Goal: Transaction & Acquisition: Obtain resource

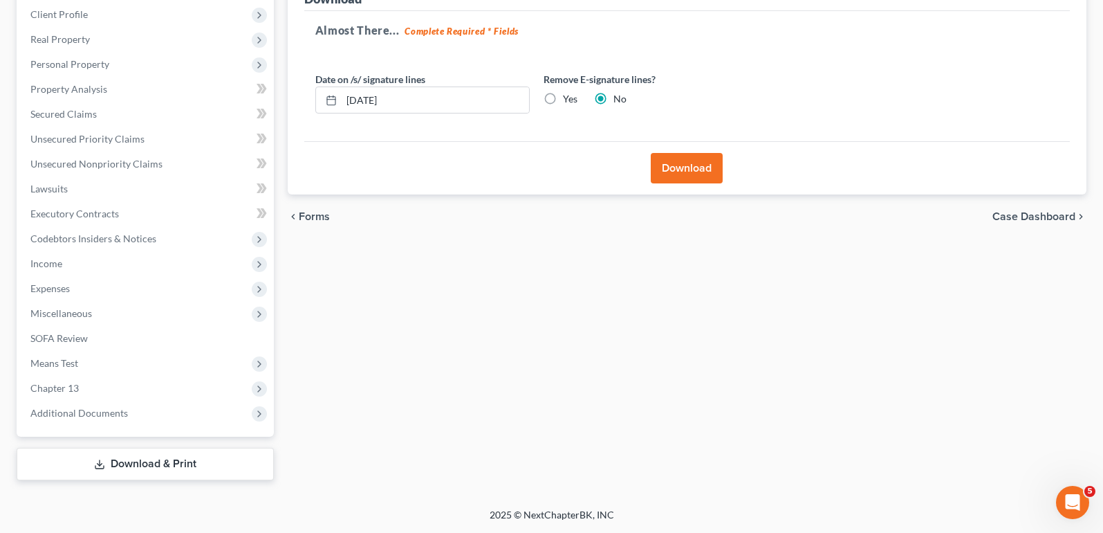
click at [205, 455] on link "Download & Print" at bounding box center [145, 464] width 257 height 33
click at [157, 468] on link "Download & Print" at bounding box center [145, 464] width 257 height 33
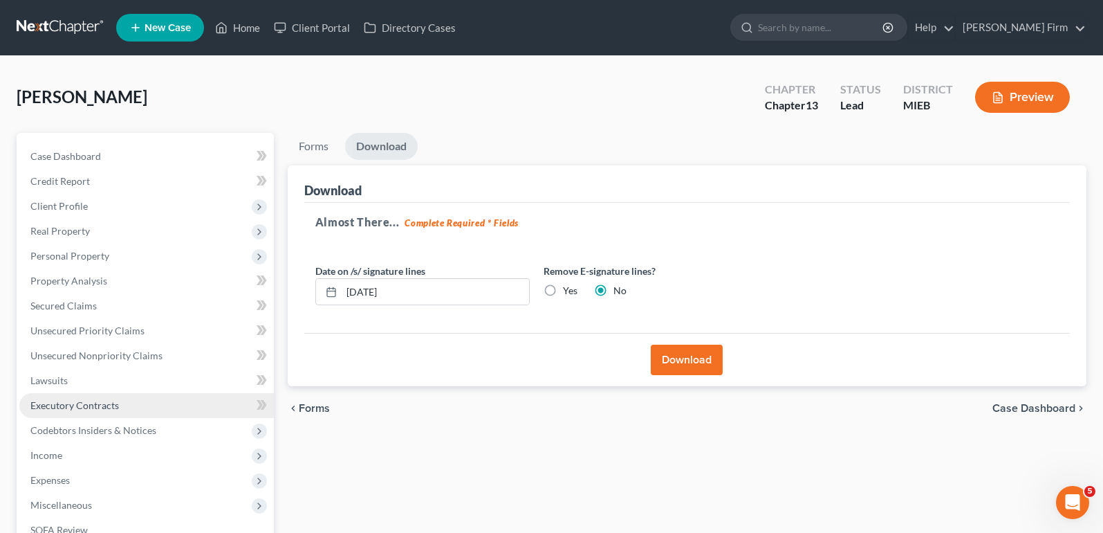
click at [101, 401] on span "Executory Contracts" at bounding box center [74, 405] width 89 height 12
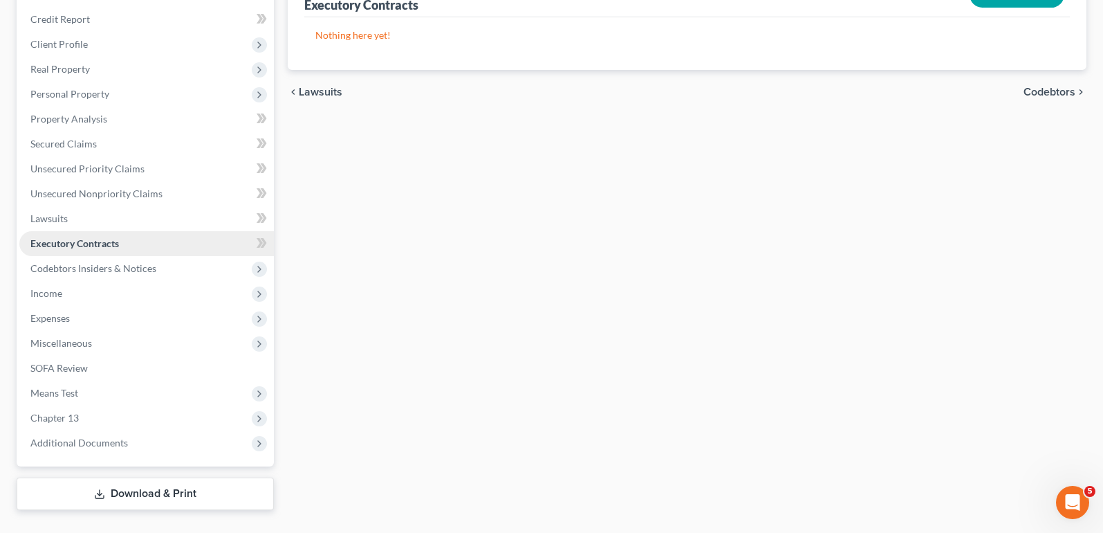
scroll to position [192, 0]
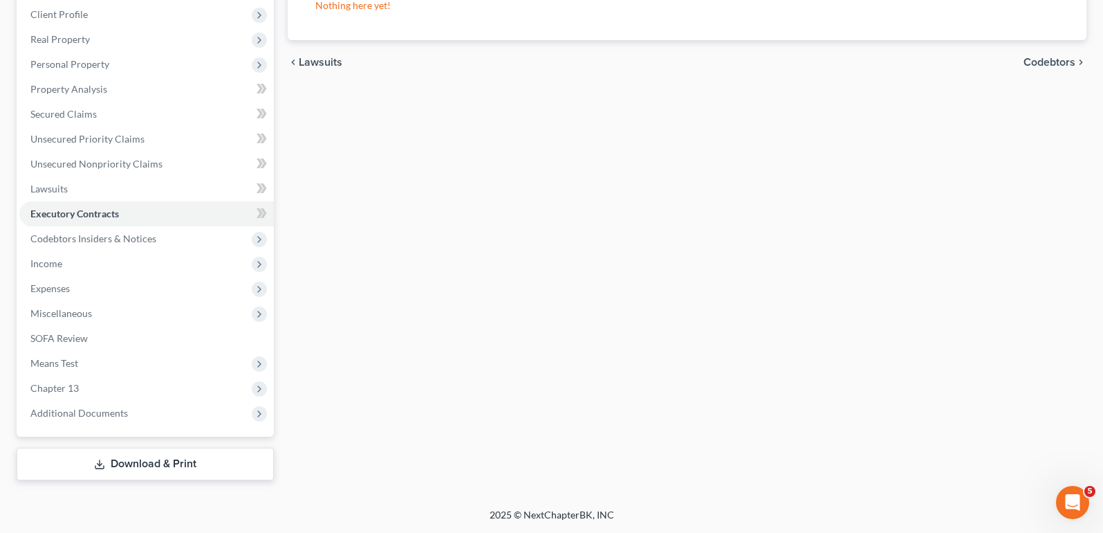
click at [93, 469] on link "Download & Print" at bounding box center [145, 464] width 257 height 33
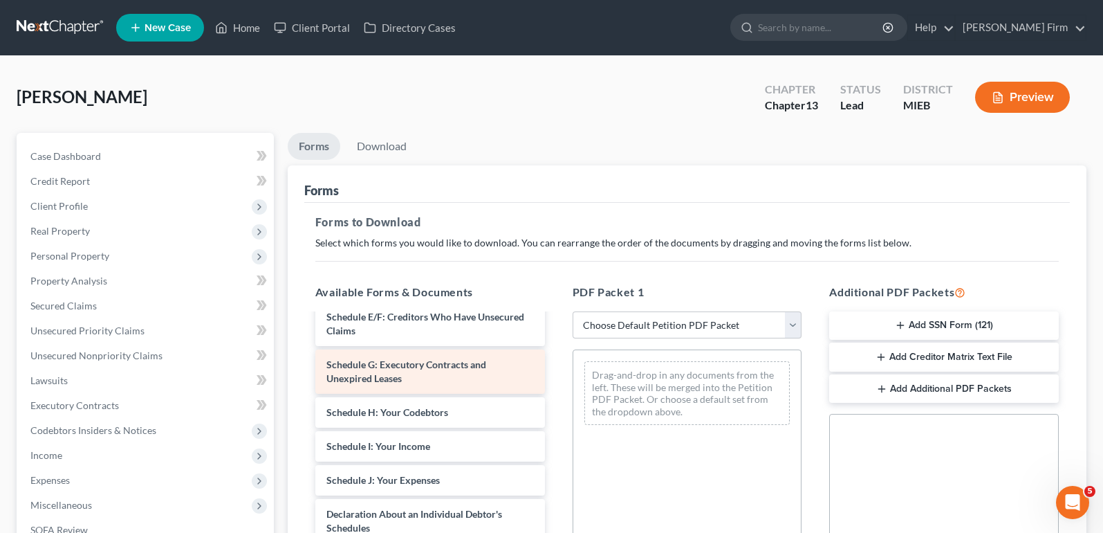
scroll to position [277, 0]
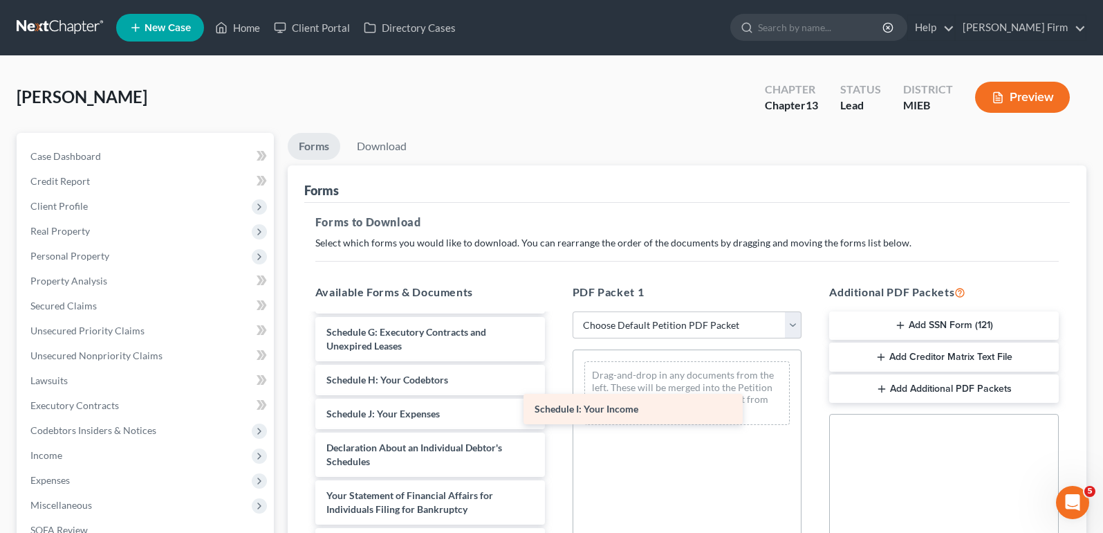
drag, startPoint x: 461, startPoint y: 443, endPoint x: 670, endPoint y: 410, distance: 210.8
click at [556, 410] on div "Schedule I: Your Income Bankruptcy Petition Cover Sheet ([DATE]) Voluntary Peti…" at bounding box center [430, 403] width 252 height 731
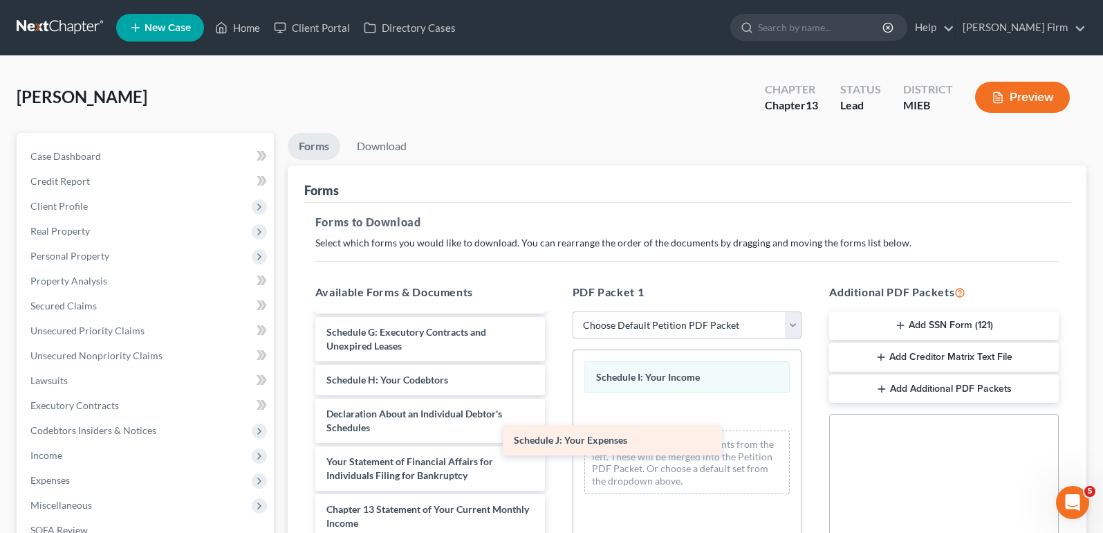
drag, startPoint x: 499, startPoint y: 435, endPoint x: 686, endPoint y: 434, distance: 187.5
click at [556, 434] on div "Schedule J: Your Expenses Bankruptcy Petition Cover Sheet ([DATE]) Voluntary Pe…" at bounding box center [430, 386] width 252 height 697
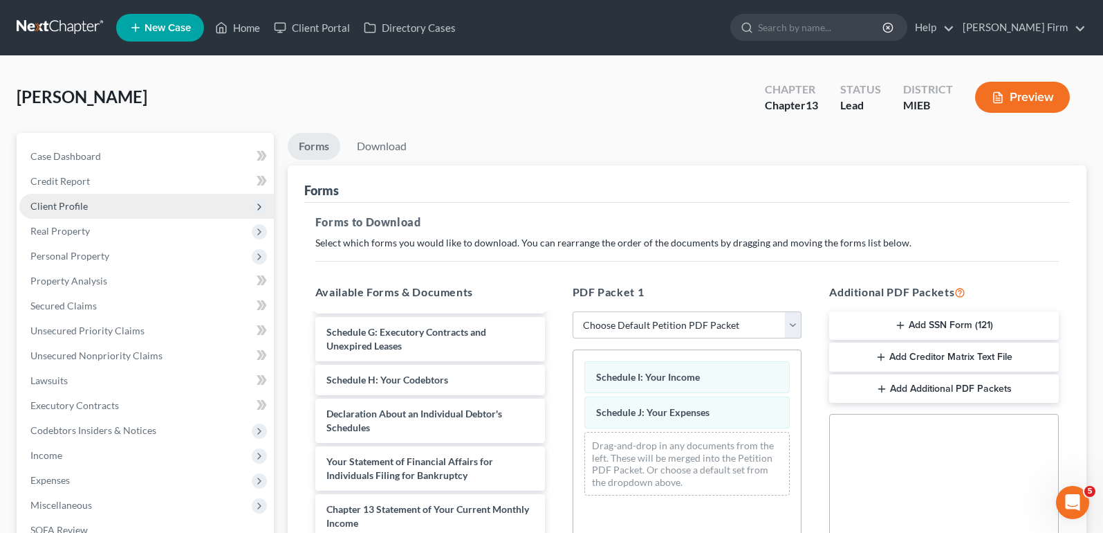
click at [138, 215] on span "Client Profile" at bounding box center [146, 206] width 255 height 25
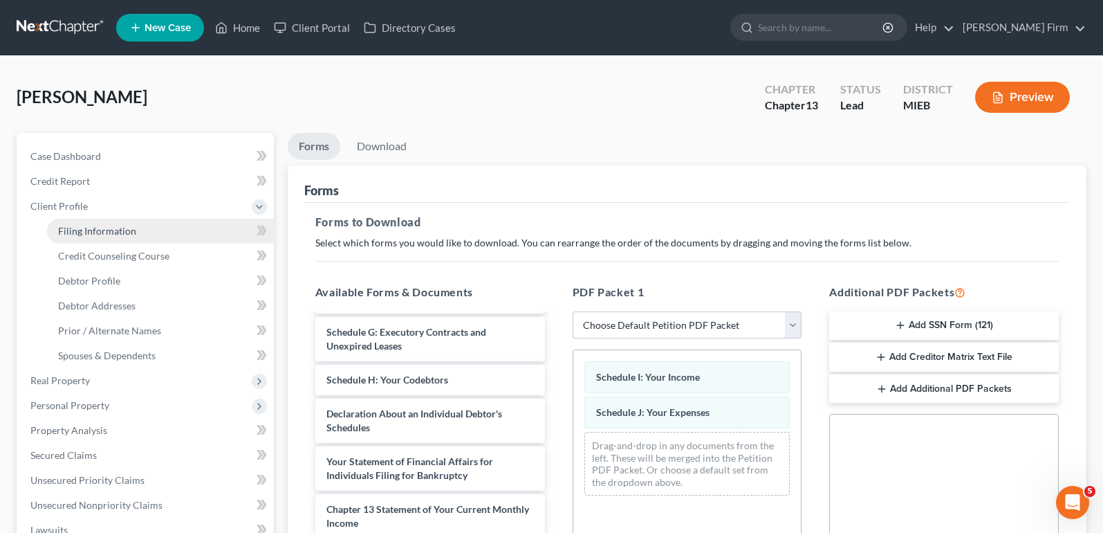
click at [136, 237] on link "Filing Information" at bounding box center [160, 231] width 227 height 25
select select "1"
select select "0"
select select "3"
select select "40"
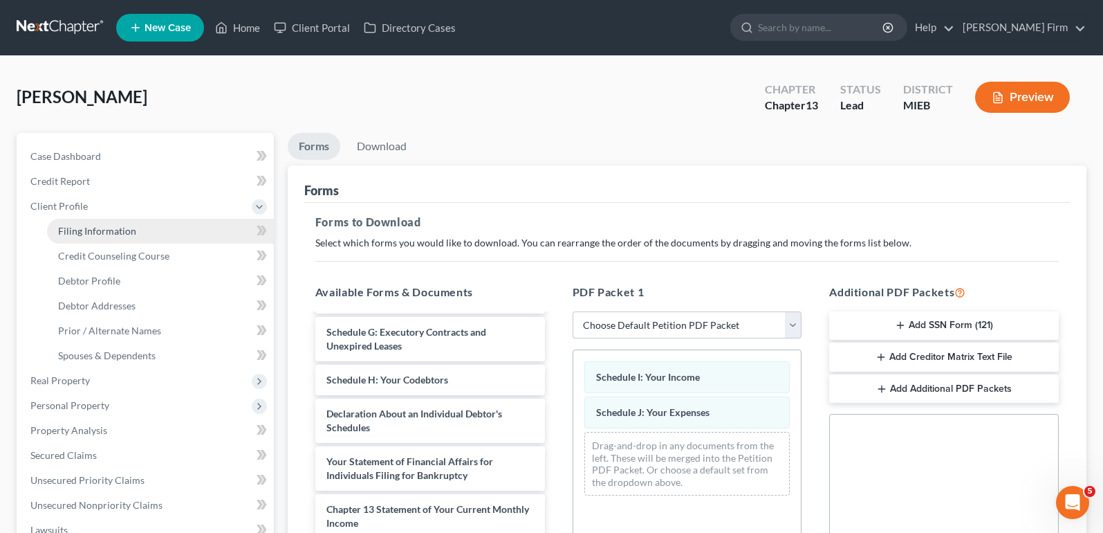
select select "3"
select select "0"
select select "23"
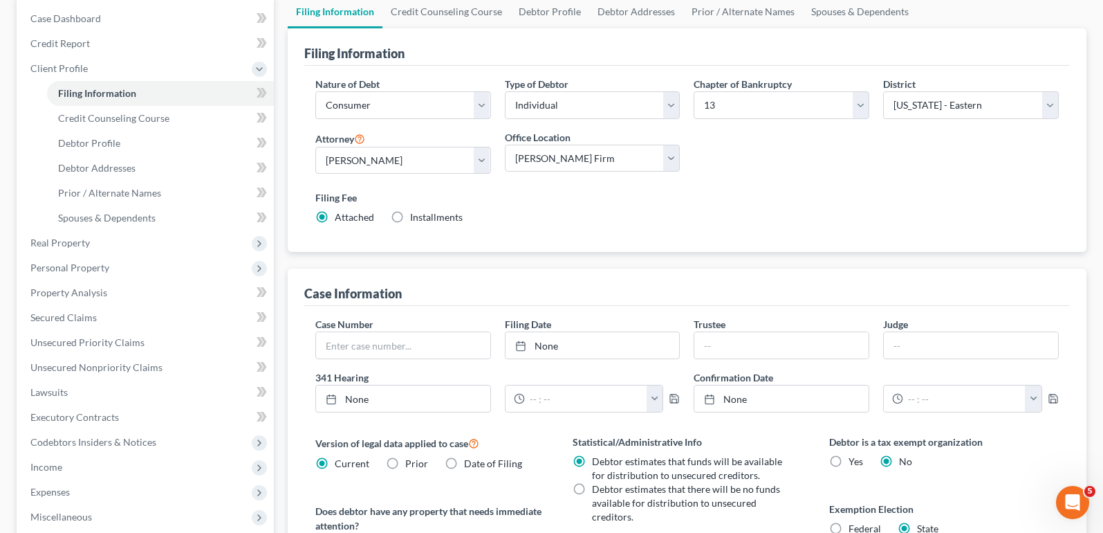
scroll to position [138, 0]
click at [394, 346] on input "text" at bounding box center [403, 344] width 174 height 26
type input "25-48120"
click at [965, 351] on input "text" at bounding box center [971, 344] width 174 height 26
type input "[PERSON_NAME]"
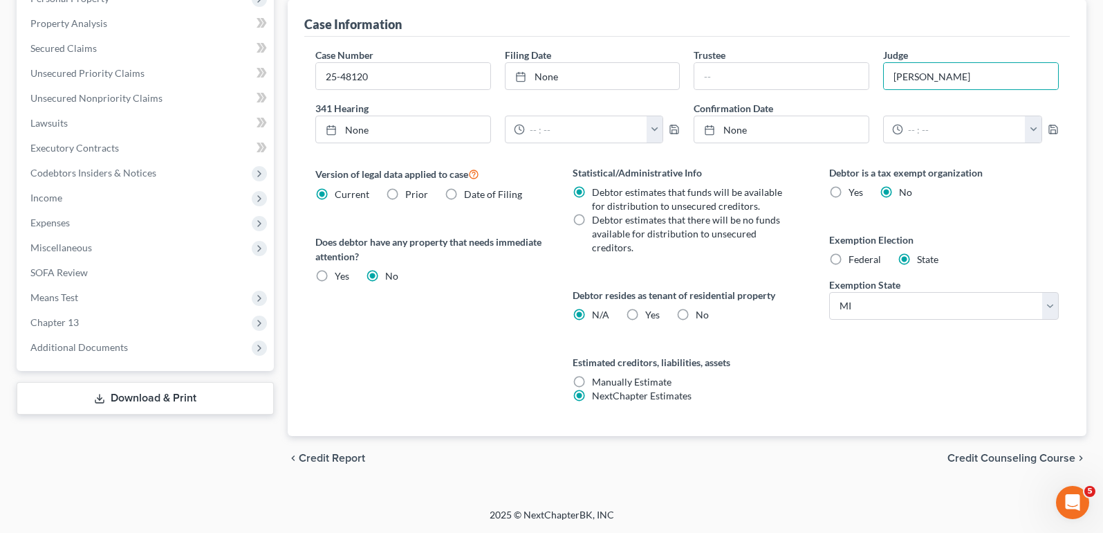
click at [165, 397] on link "Download & Print" at bounding box center [145, 398] width 257 height 33
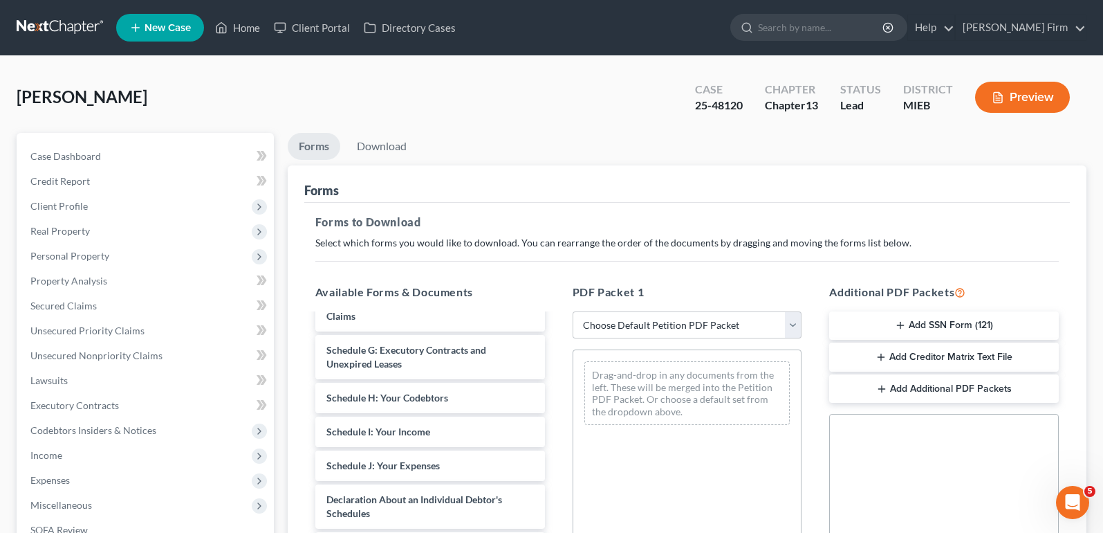
scroll to position [277, 0]
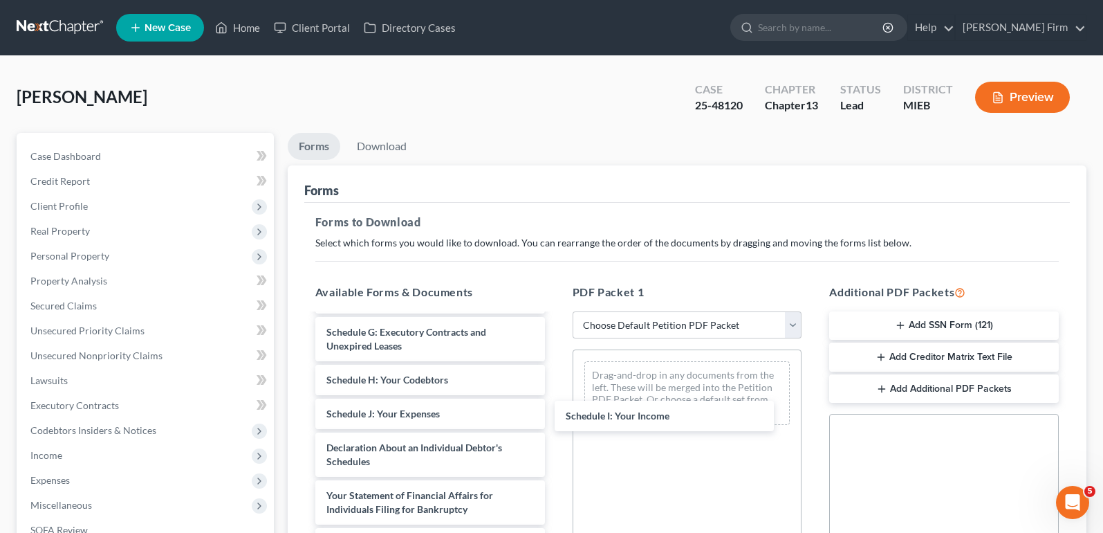
drag, startPoint x: 459, startPoint y: 445, endPoint x: 468, endPoint y: 445, distance: 9.0
click at [556, 419] on div "Schedule I: Your Income Bankruptcy Petition Cover Sheet ([DATE]) Voluntary Peti…" at bounding box center [430, 403] width 252 height 731
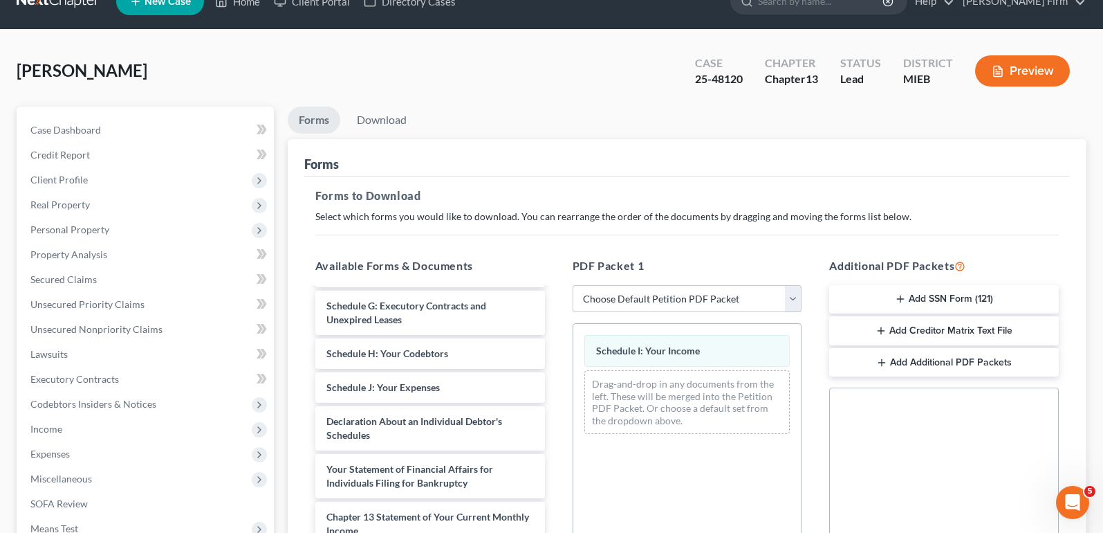
scroll to position [69, 0]
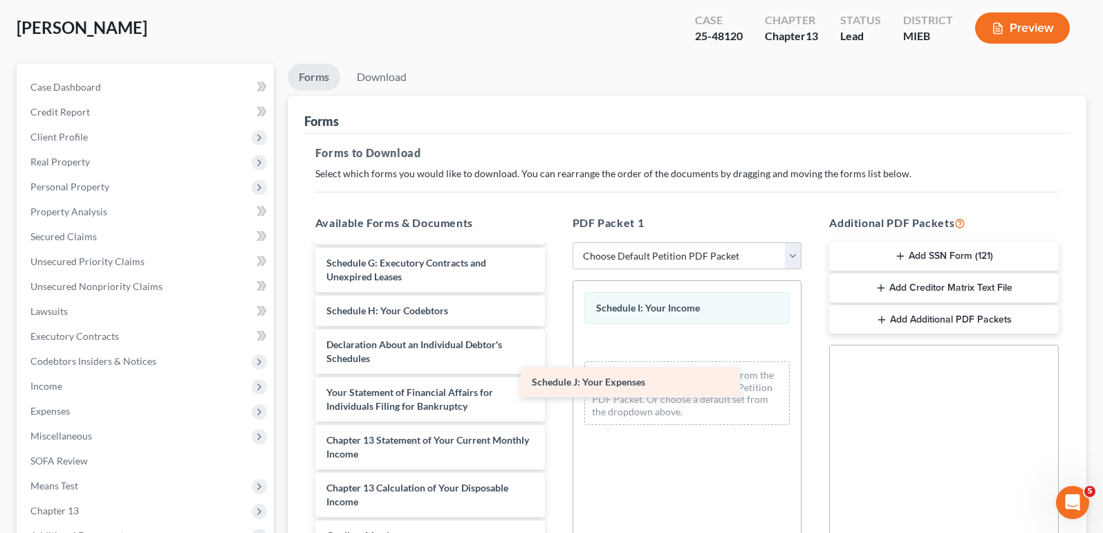
drag, startPoint x: 412, startPoint y: 373, endPoint x: 617, endPoint y: 383, distance: 205.7
click at [556, 383] on div "Schedule J: Your Expenses Bankruptcy Petition Cover Sheet ([DATE]) Voluntary Pe…" at bounding box center [430, 317] width 252 height 697
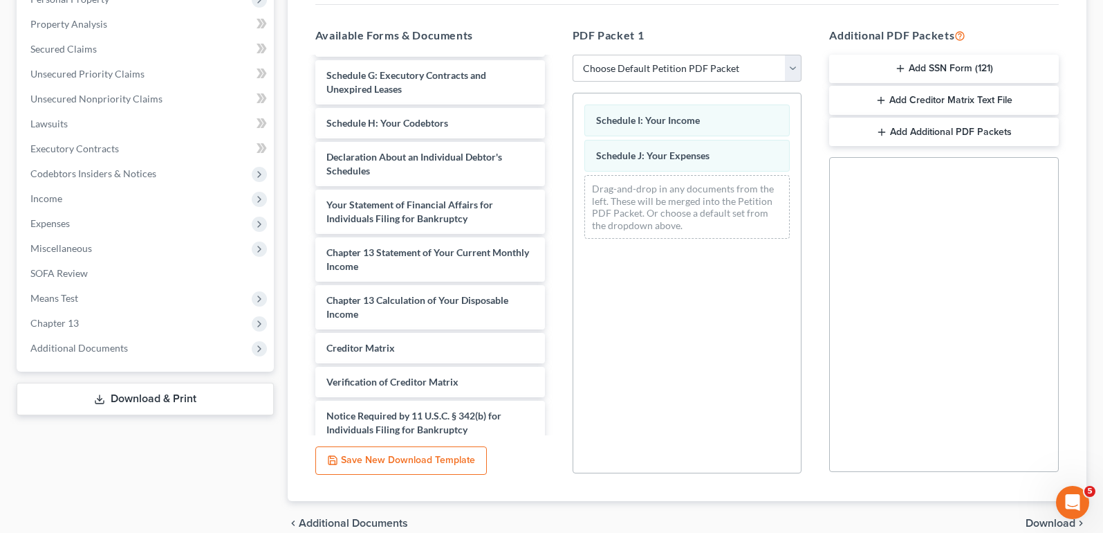
scroll to position [322, 0]
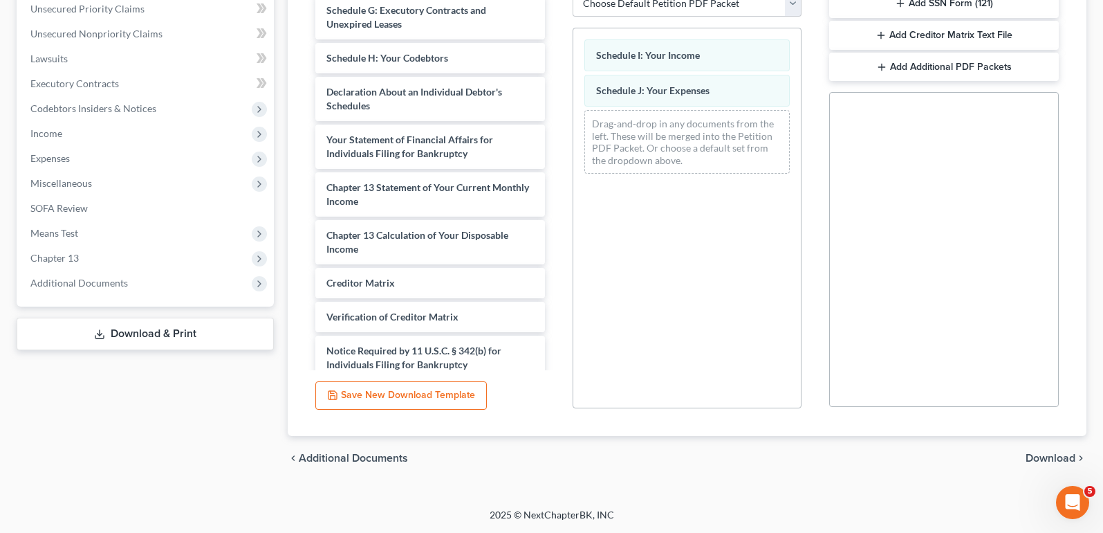
click at [1060, 463] on span "Download" at bounding box center [1051, 457] width 50 height 11
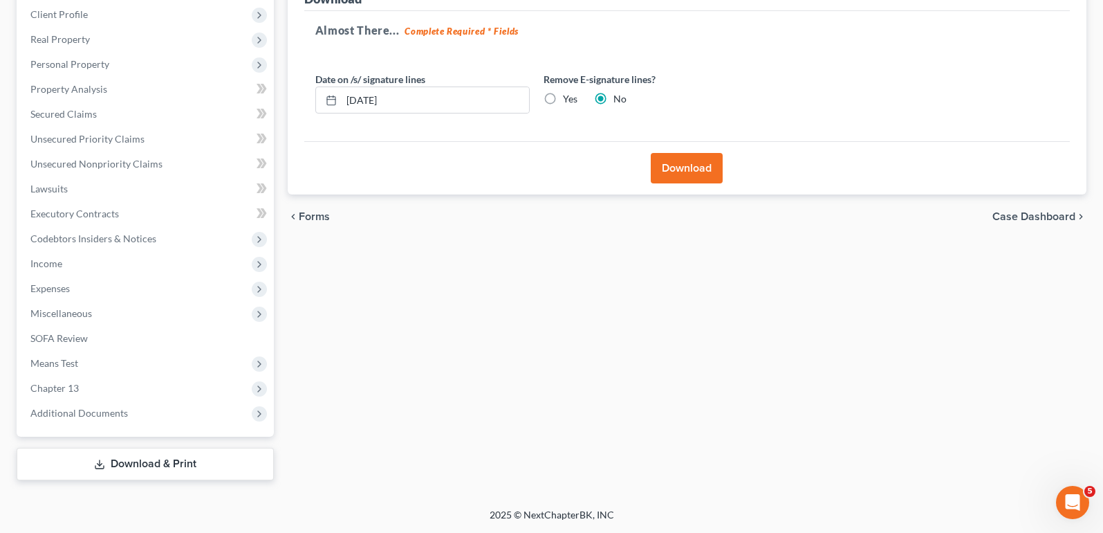
scroll to position [192, 0]
select select "1"
select select "0"
select select "3"
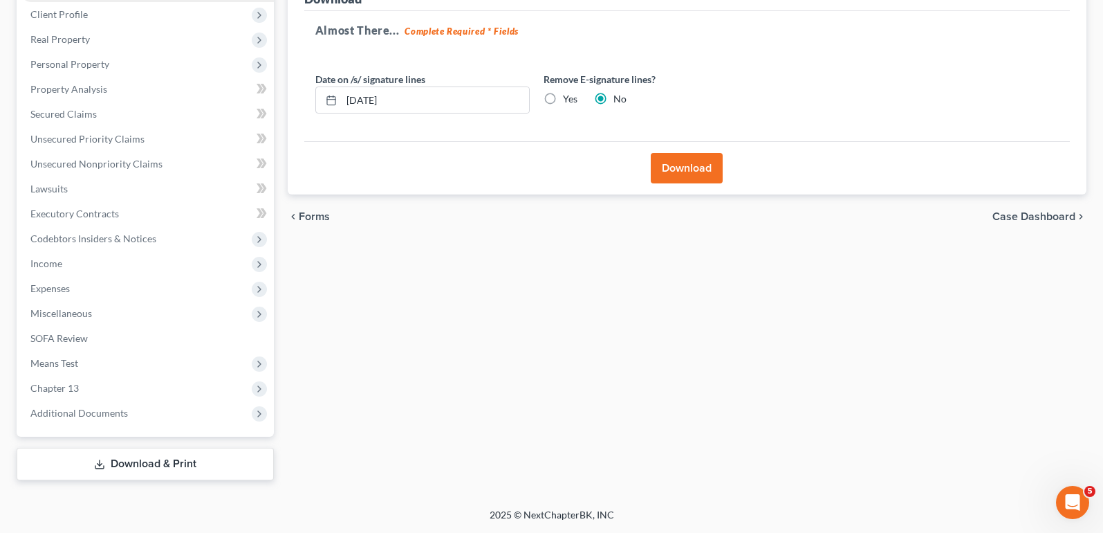
select select "40"
select select "3"
select select "0"
select select "23"
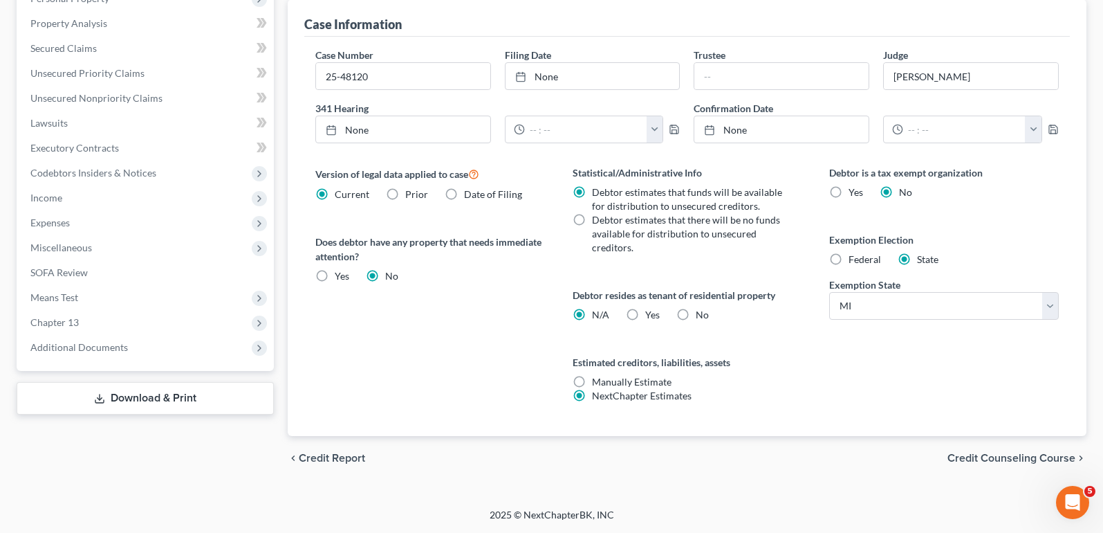
click at [83, 407] on link "Download & Print" at bounding box center [145, 398] width 257 height 33
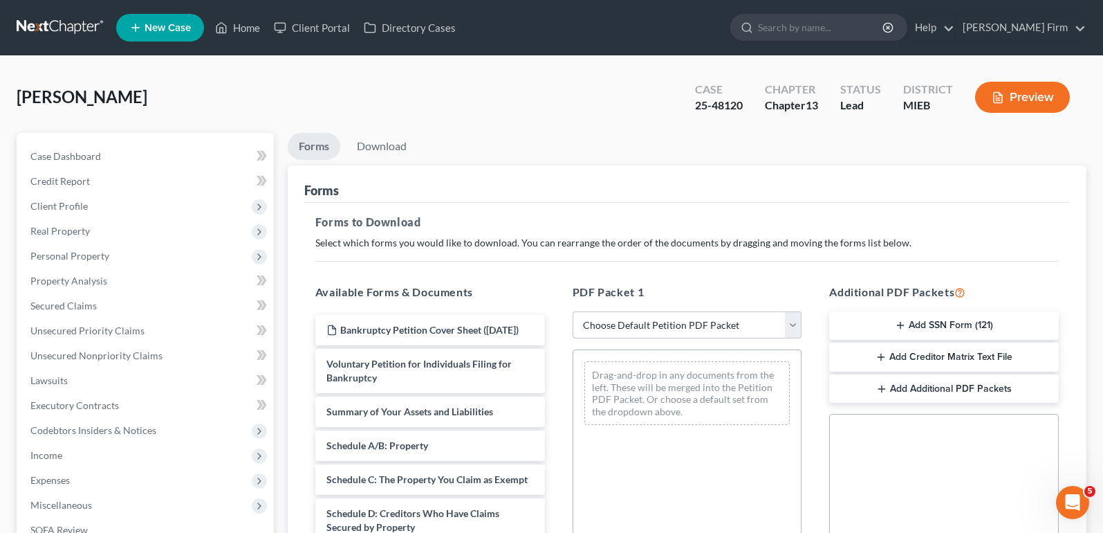
click at [608, 322] on select "Choose Default Petition PDF Packet Complete Bankruptcy Petition (all forms and …" at bounding box center [688, 325] width 230 height 28
select select "2"
click at [573, 311] on select "Choose Default Petition PDF Packet Complete Bankruptcy Petition (all forms and …" at bounding box center [688, 325] width 230 height 28
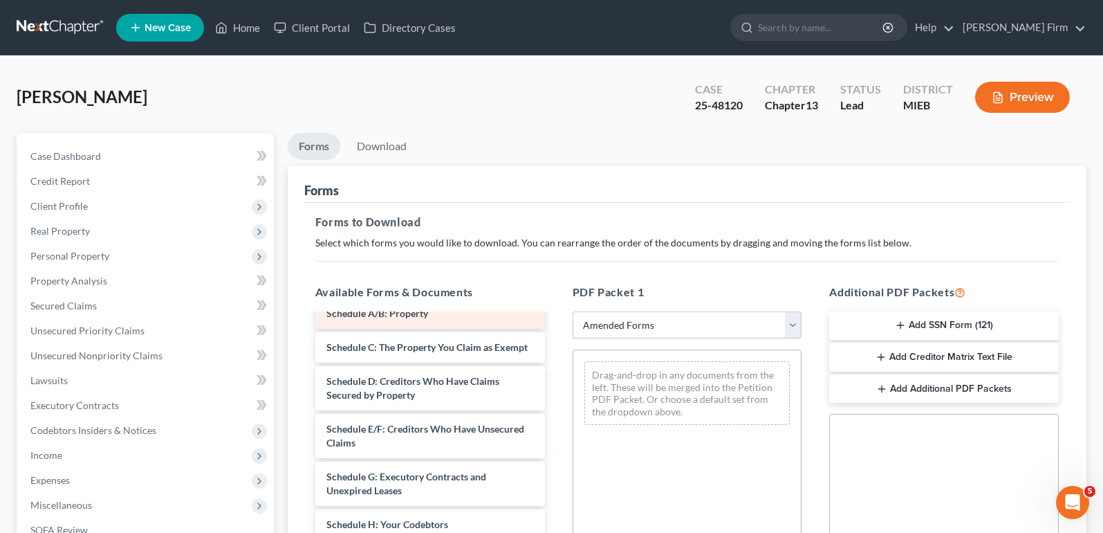
scroll to position [208, 0]
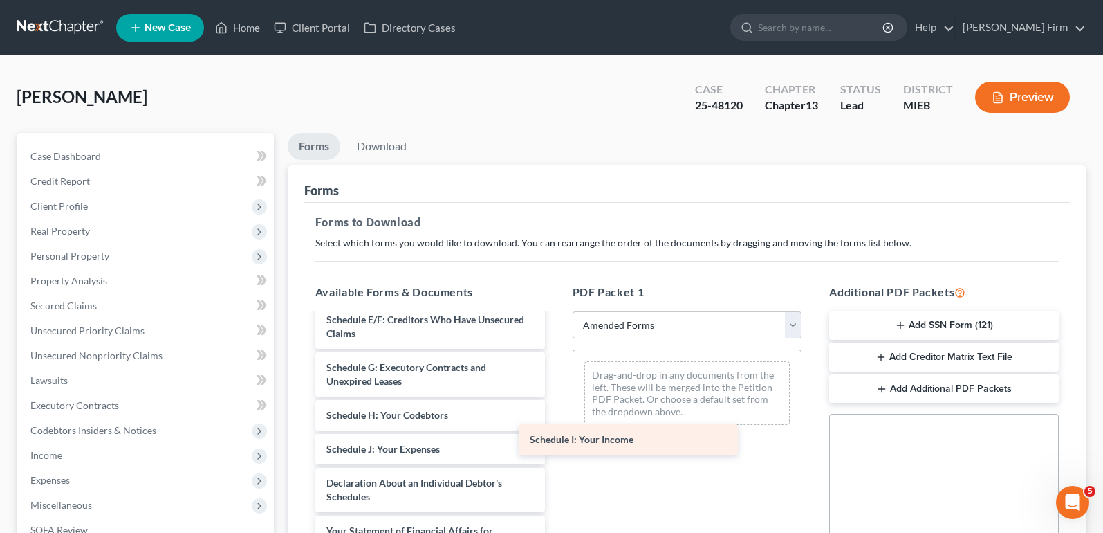
drag, startPoint x: 485, startPoint y: 462, endPoint x: 688, endPoint y: 439, distance: 204.8
click at [556, 439] on div "Schedule I: Your Income Voluntary Petition for Individuals Filing for Bankruptc…" at bounding box center [430, 455] width 252 height 697
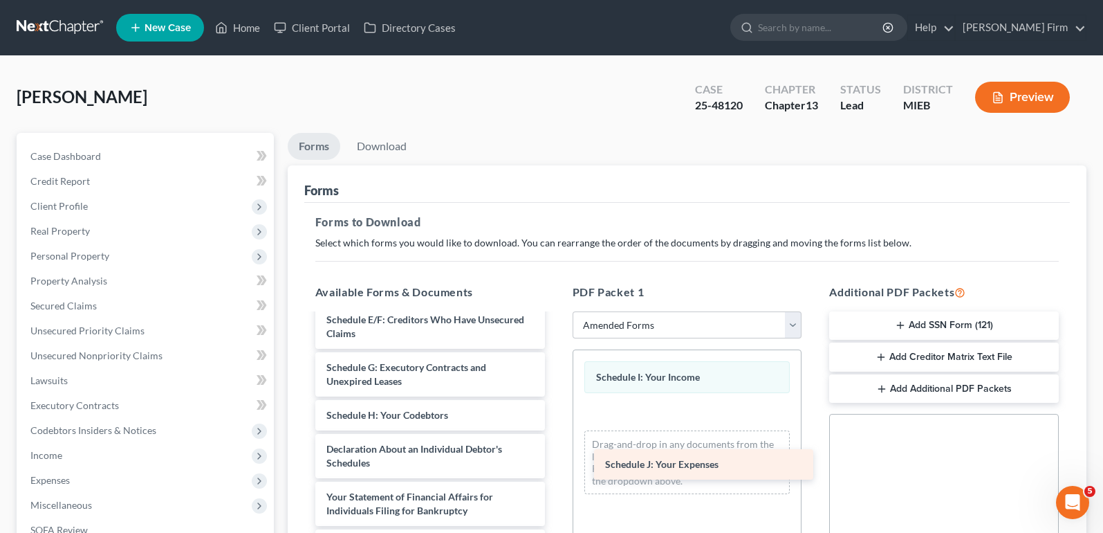
drag, startPoint x: 455, startPoint y: 458, endPoint x: 733, endPoint y: 459, distance: 278.8
click at [556, 459] on div "Schedule J: Your Expenses Voluntary Petition for Individuals Filing for Bankrup…" at bounding box center [430, 438] width 252 height 663
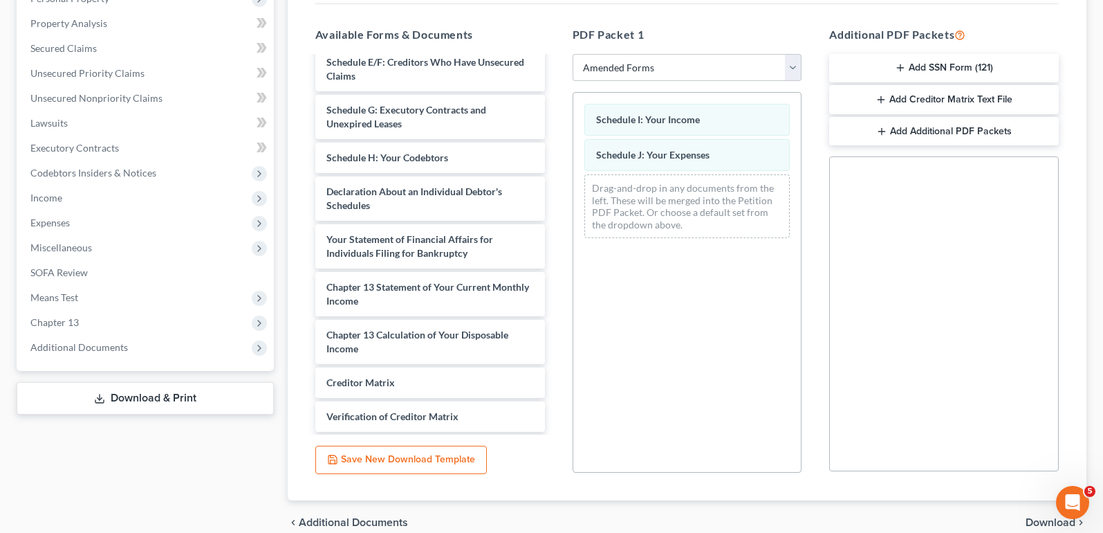
scroll to position [322, 0]
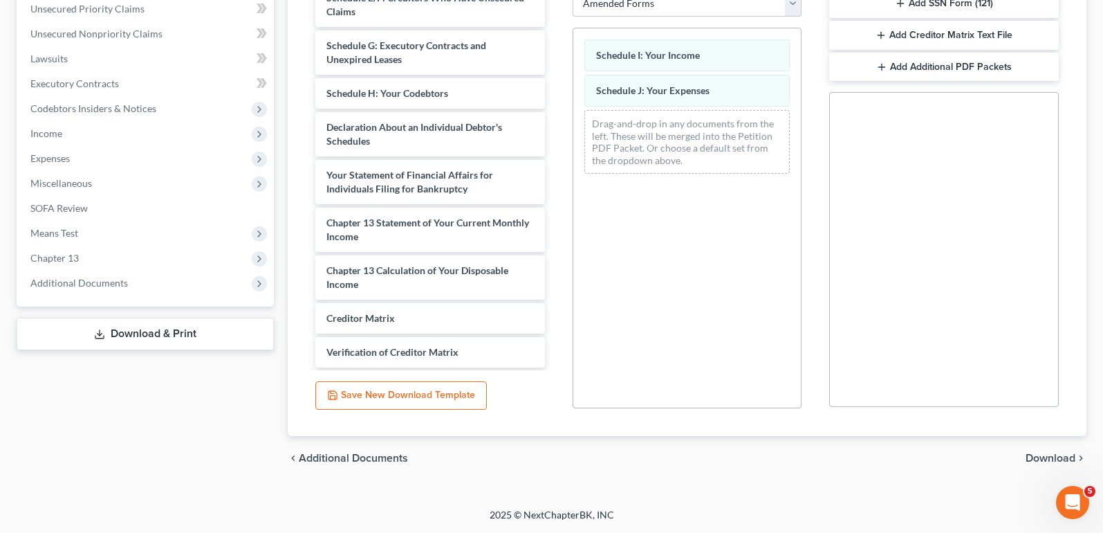
click at [1034, 461] on span "Download" at bounding box center [1051, 457] width 50 height 11
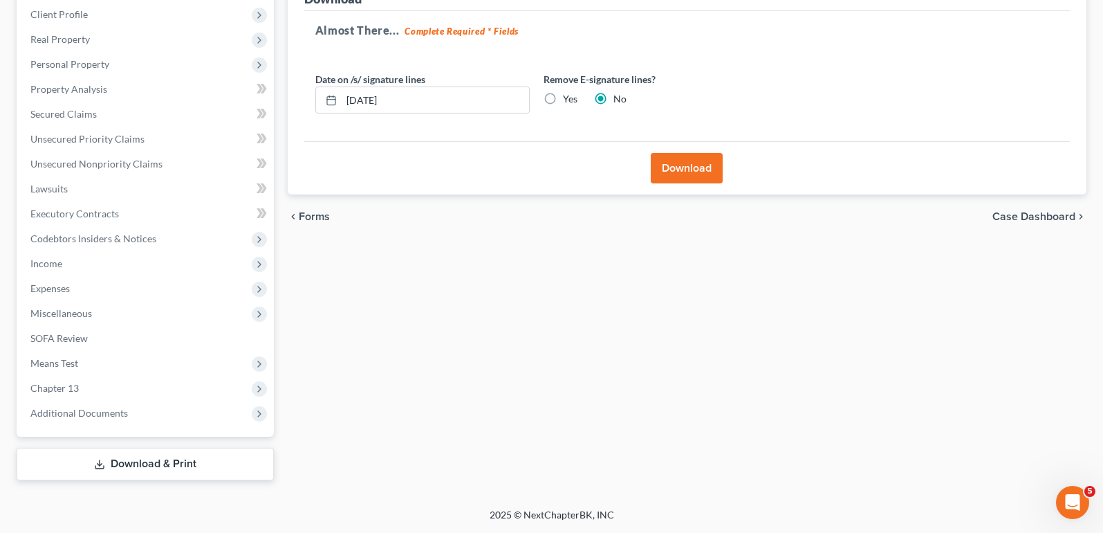
scroll to position [192, 0]
click at [687, 173] on button "Download" at bounding box center [687, 168] width 72 height 30
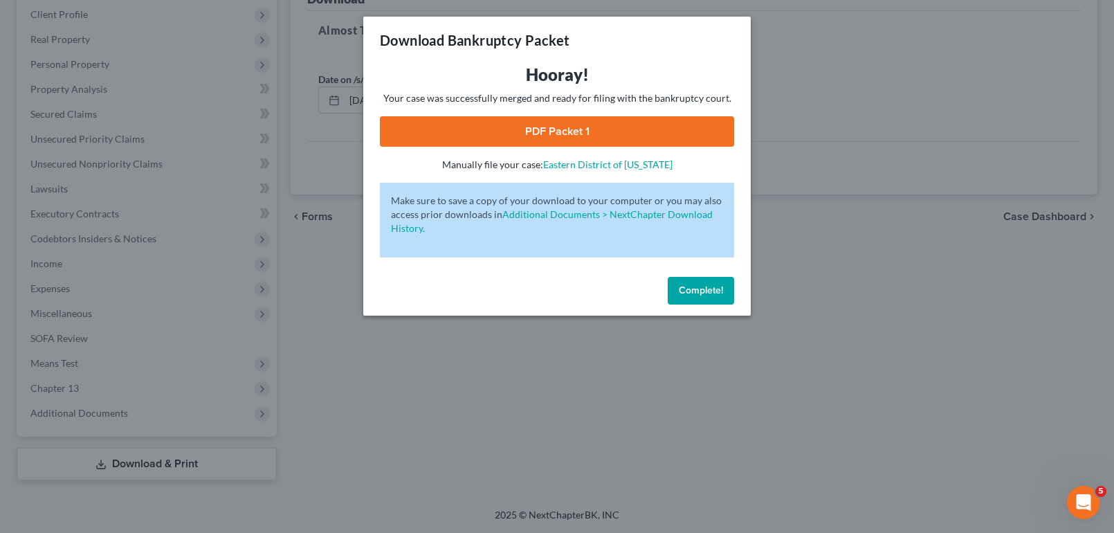
click at [548, 136] on link "PDF Packet 1" at bounding box center [557, 131] width 354 height 30
click at [676, 286] on button "Complete!" at bounding box center [701, 291] width 66 height 28
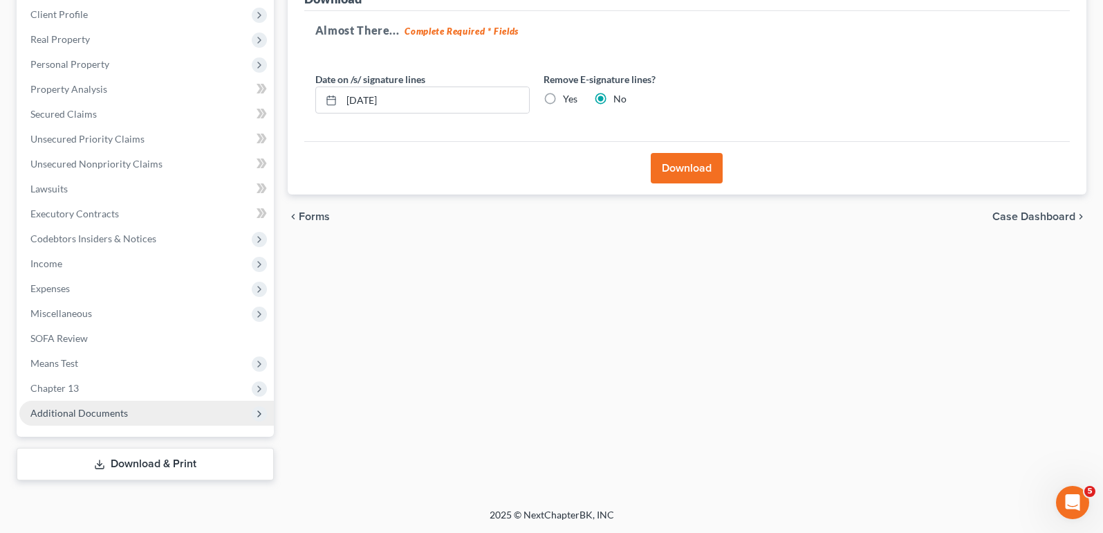
click at [163, 407] on span "Additional Documents" at bounding box center [146, 413] width 255 height 25
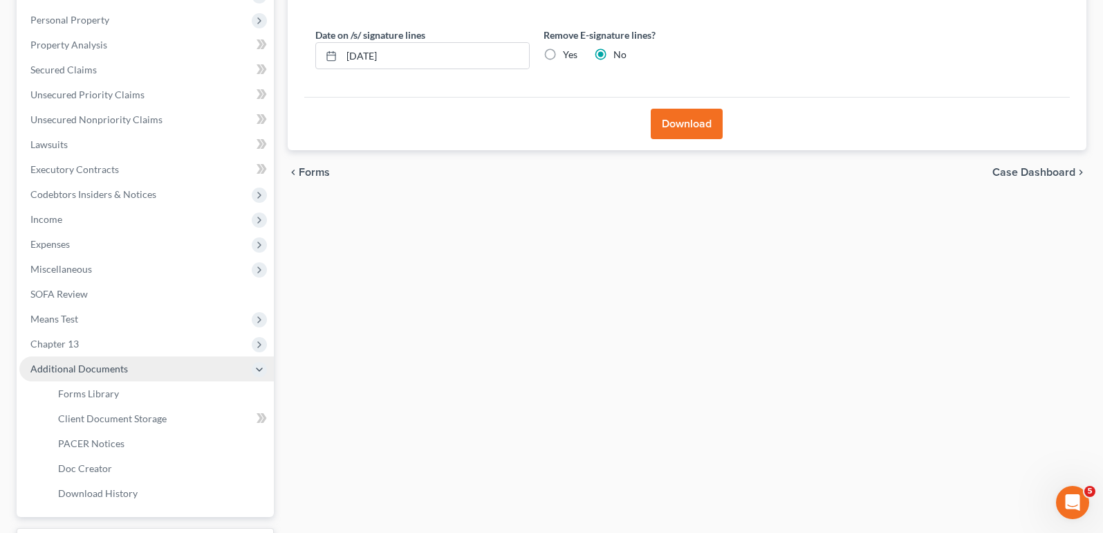
scroll to position [261, 0]
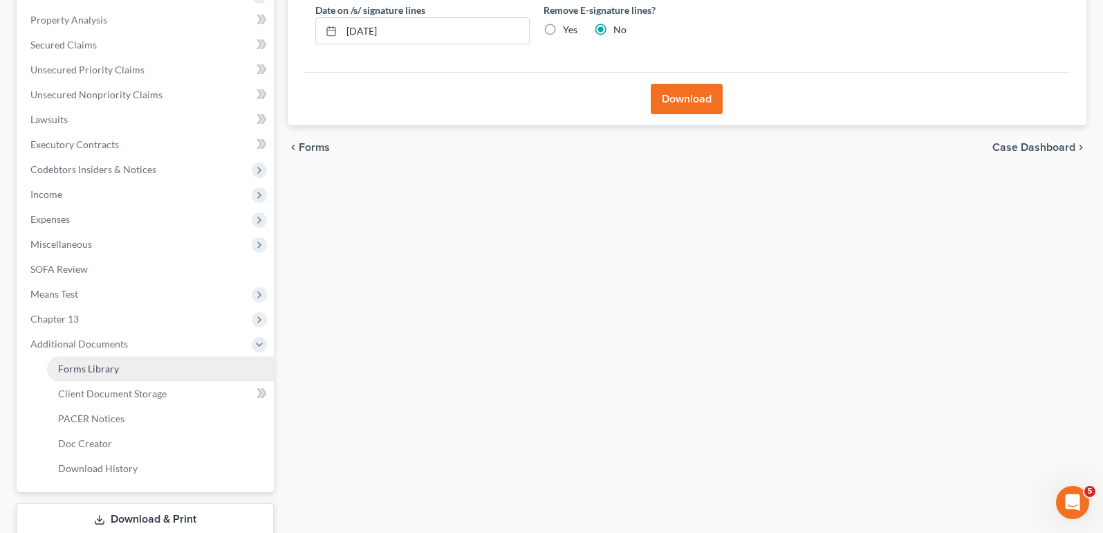
click at [162, 375] on link "Forms Library" at bounding box center [160, 368] width 227 height 25
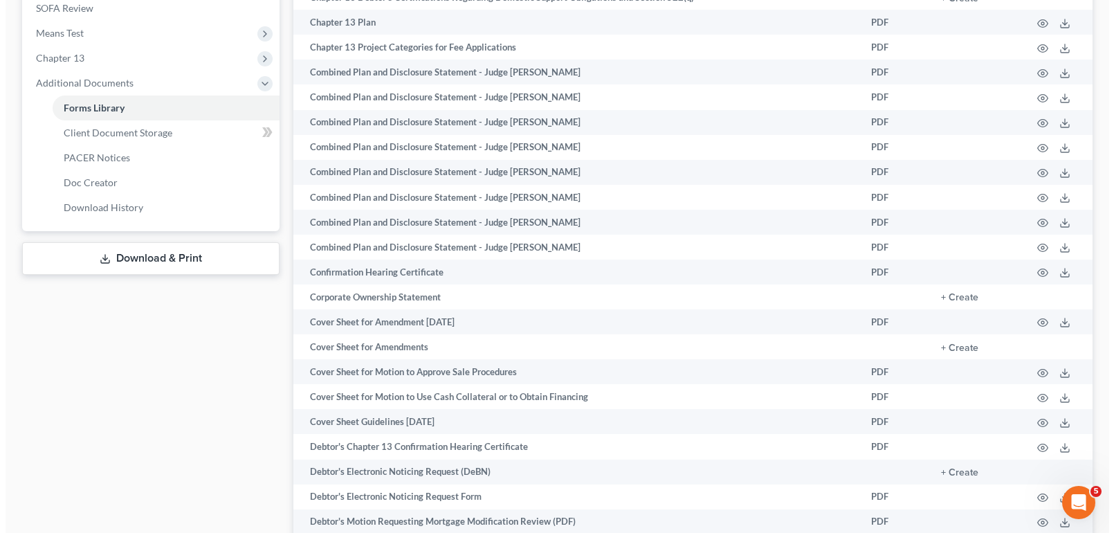
scroll to position [553, 0]
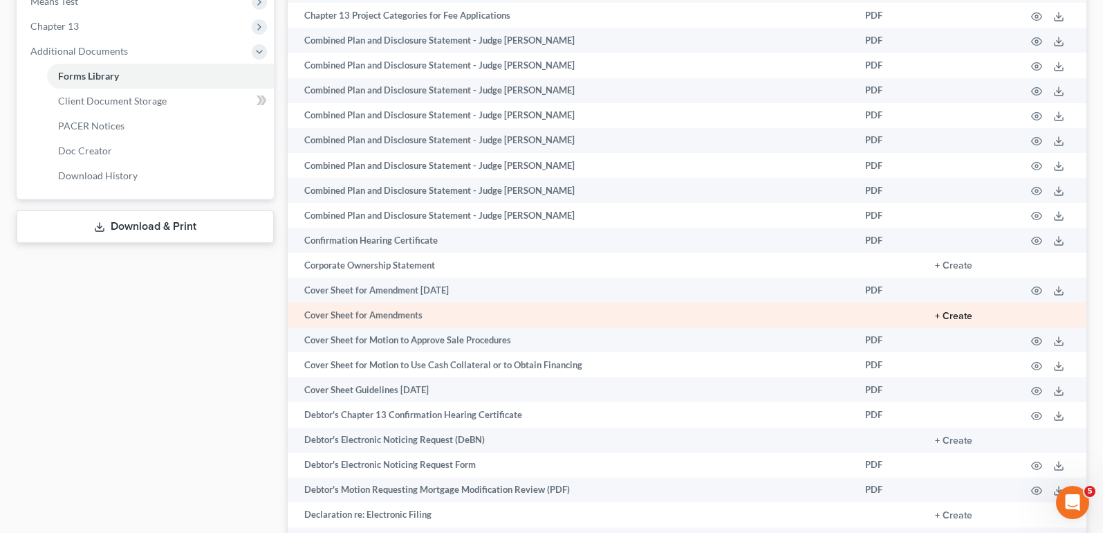
click at [950, 313] on button "+ Create" at bounding box center [953, 316] width 37 height 10
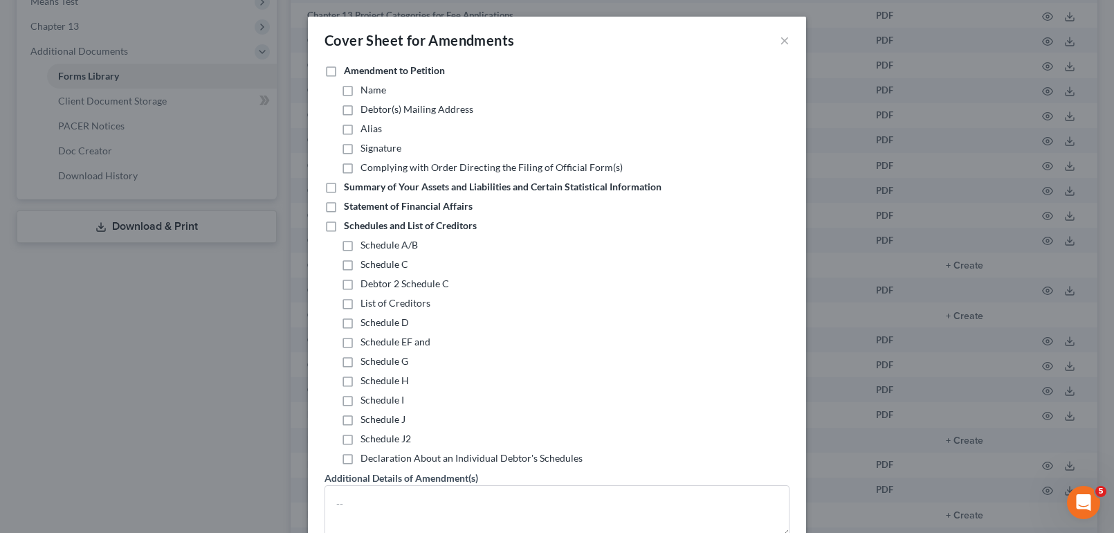
click at [344, 230] on label "Schedules and List of Creditors" at bounding box center [410, 226] width 133 height 14
click at [349, 228] on input "Schedules and List of Creditors" at bounding box center [353, 223] width 9 height 9
checkbox input "true"
click at [360, 404] on label "Schedule I" at bounding box center [382, 400] width 44 height 14
click at [366, 402] on input "Schedule I" at bounding box center [370, 397] width 9 height 9
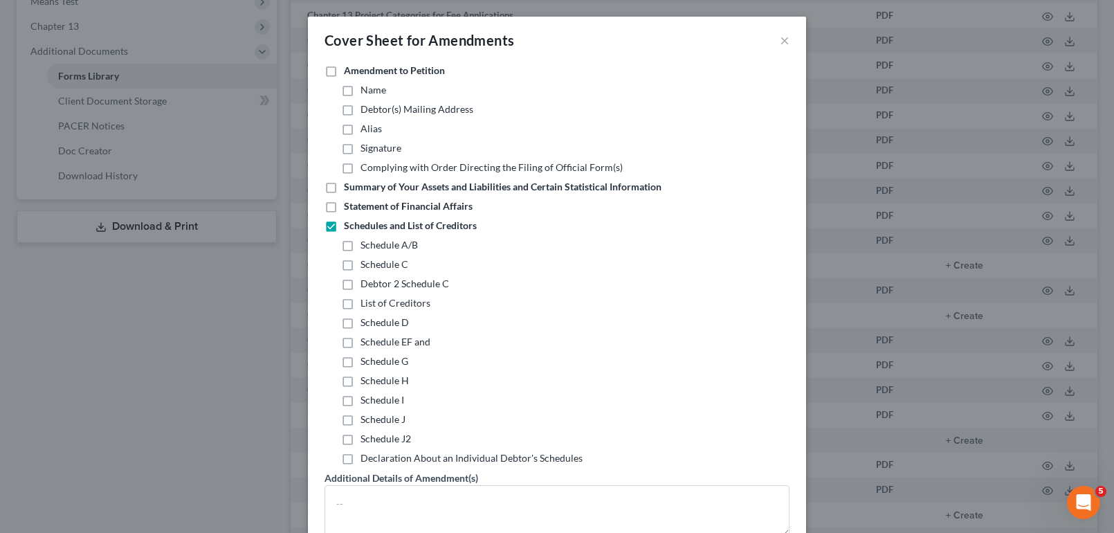
checkbox input "true"
click at [360, 419] on label "Schedule J" at bounding box center [382, 419] width 45 height 14
click at [366, 419] on input "Schedule J" at bounding box center [370, 416] width 9 height 9
checkbox input "true"
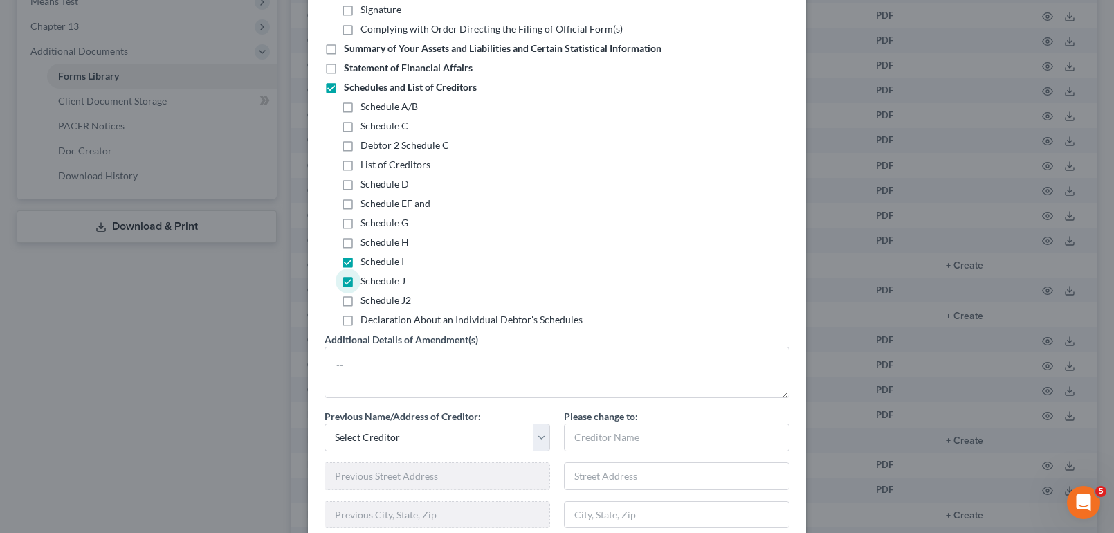
scroll to position [208, 0]
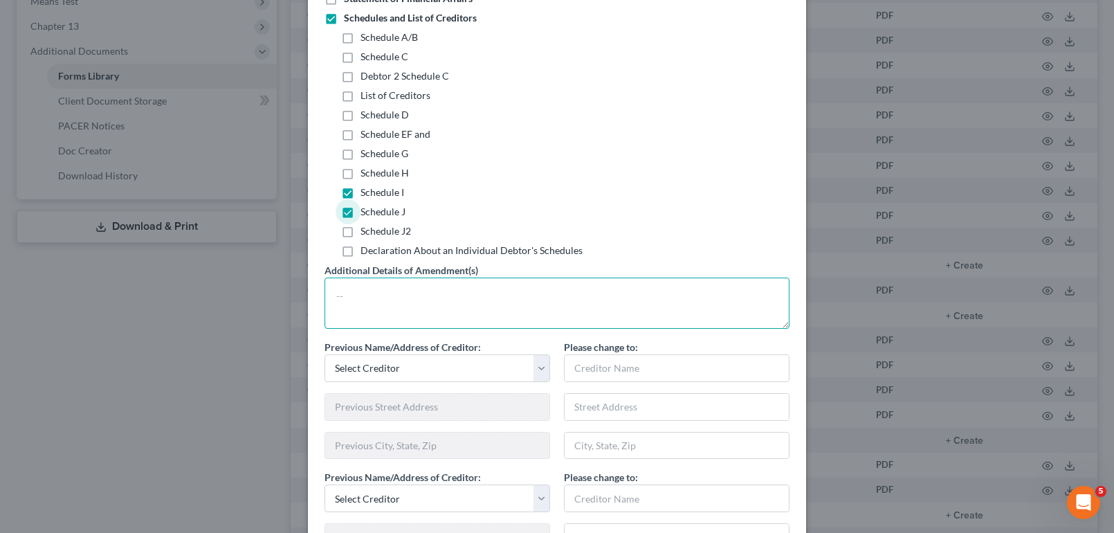
click at [444, 300] on textarea at bounding box center [556, 302] width 465 height 51
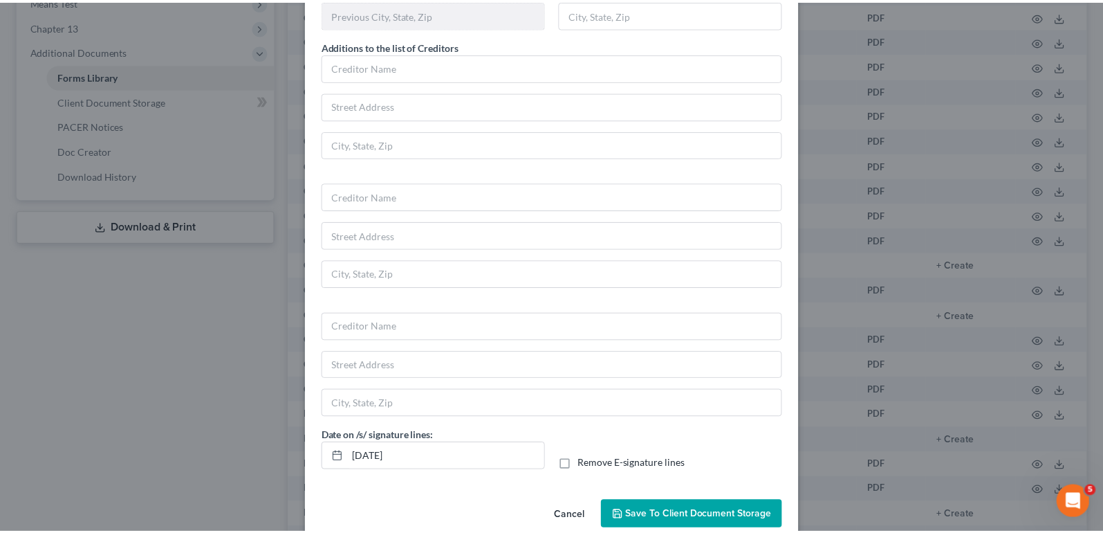
scroll to position [924, 0]
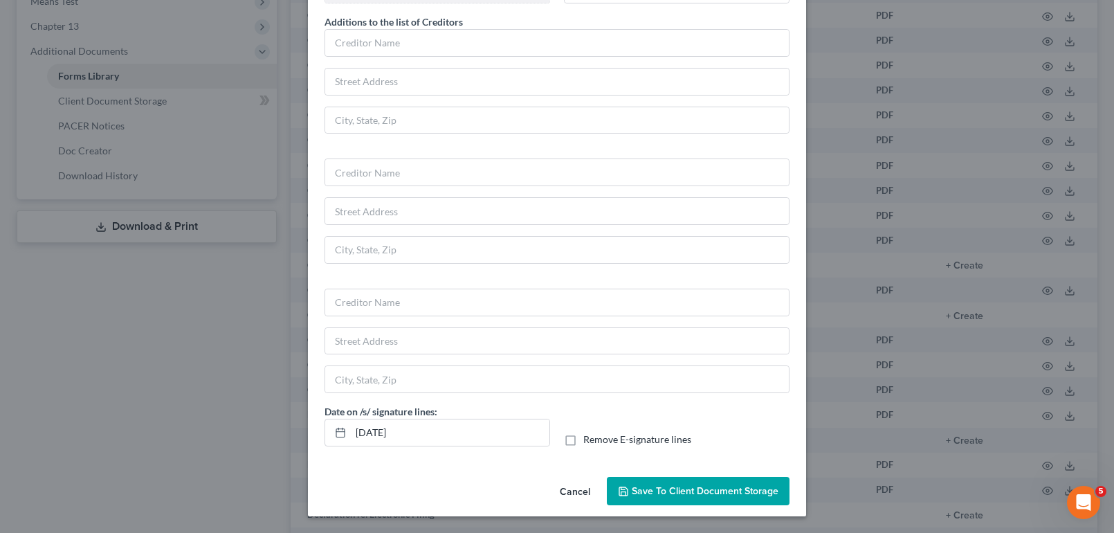
type textarea "Corrected I and J."
click at [682, 497] on button "Save to Client Document Storage" at bounding box center [698, 491] width 183 height 29
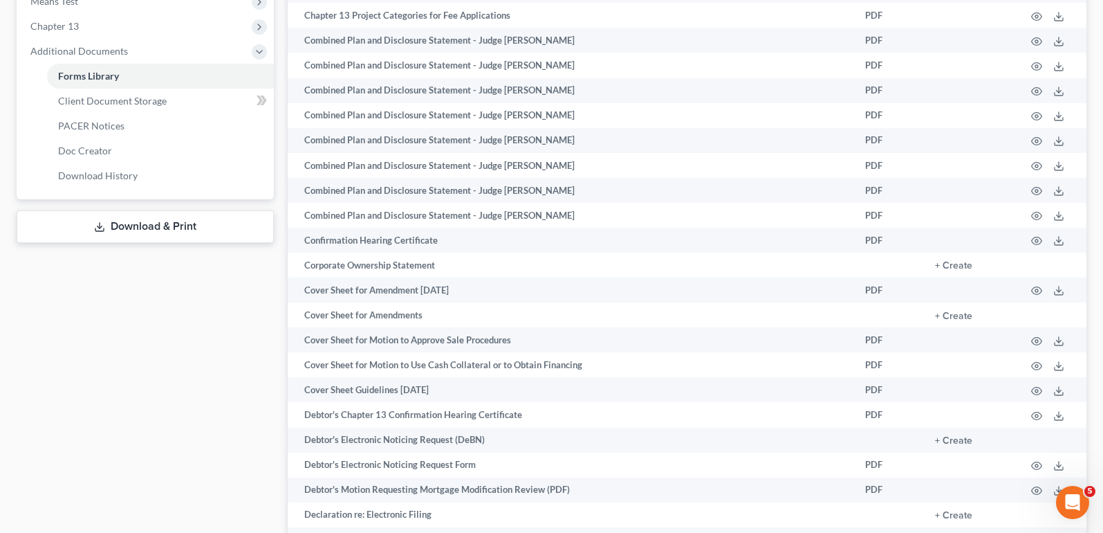
click at [210, 219] on link "Download & Print" at bounding box center [145, 226] width 257 height 33
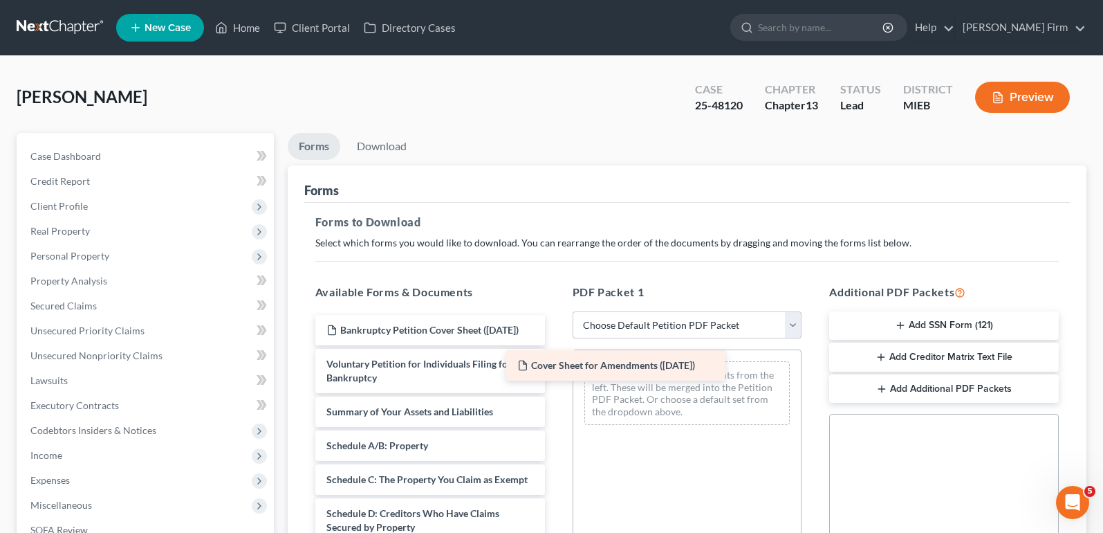
drag, startPoint x: 473, startPoint y: 324, endPoint x: 664, endPoint y: 359, distance: 194.2
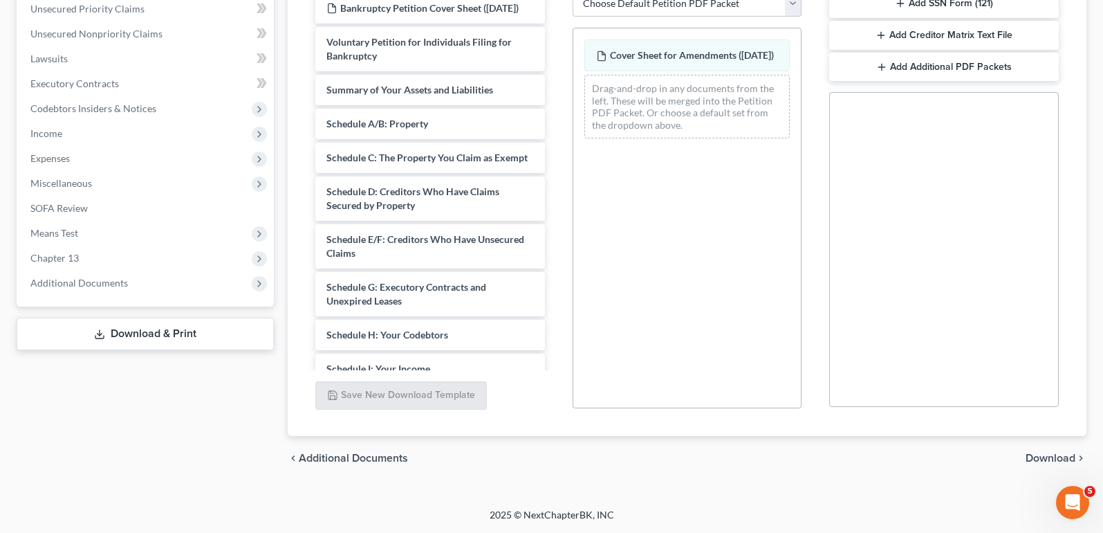
click at [1050, 458] on span "Download" at bounding box center [1051, 457] width 50 height 11
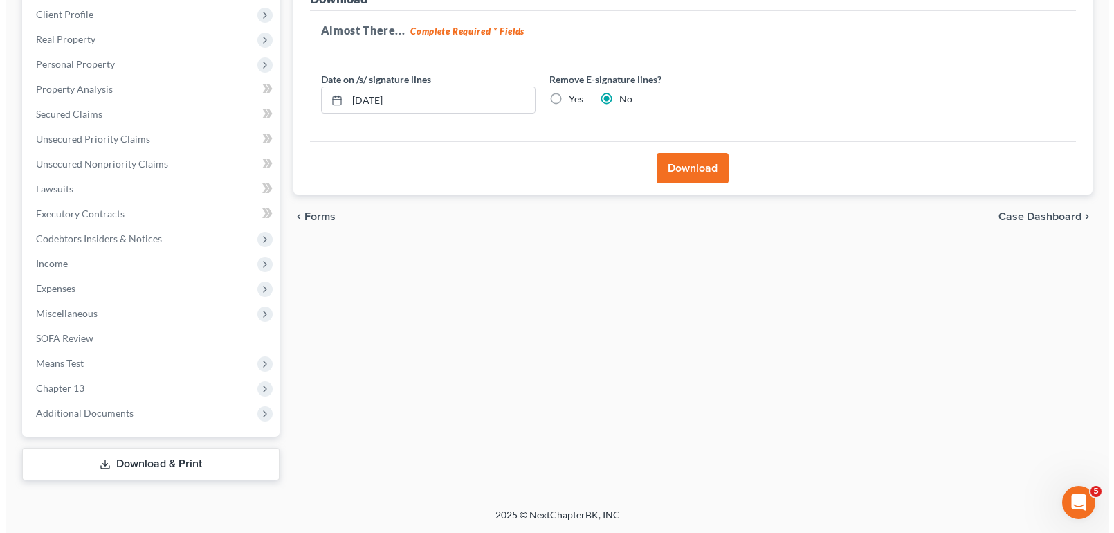
scroll to position [192, 0]
click at [691, 176] on button "Download" at bounding box center [687, 168] width 72 height 30
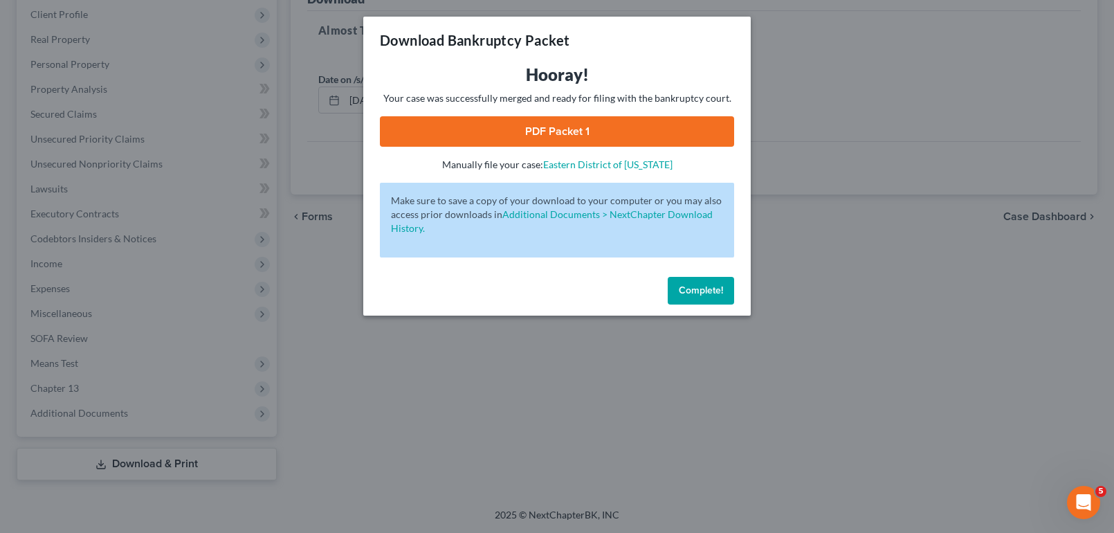
click at [549, 133] on link "PDF Packet 1" at bounding box center [557, 131] width 354 height 30
